Goal: Find specific page/section: Find specific page/section

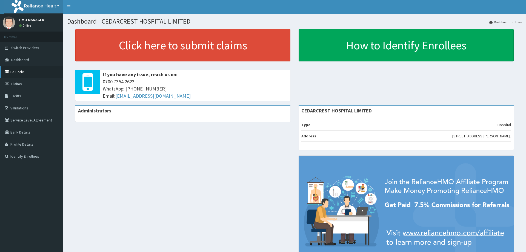
click at [21, 69] on link "PA Code" at bounding box center [31, 72] width 63 height 12
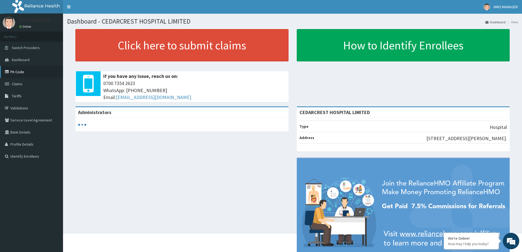
click at [24, 75] on link "PA Code" at bounding box center [31, 72] width 63 height 12
click at [25, 108] on link "Validations" at bounding box center [31, 108] width 63 height 12
